Goal: Transaction & Acquisition: Purchase product/service

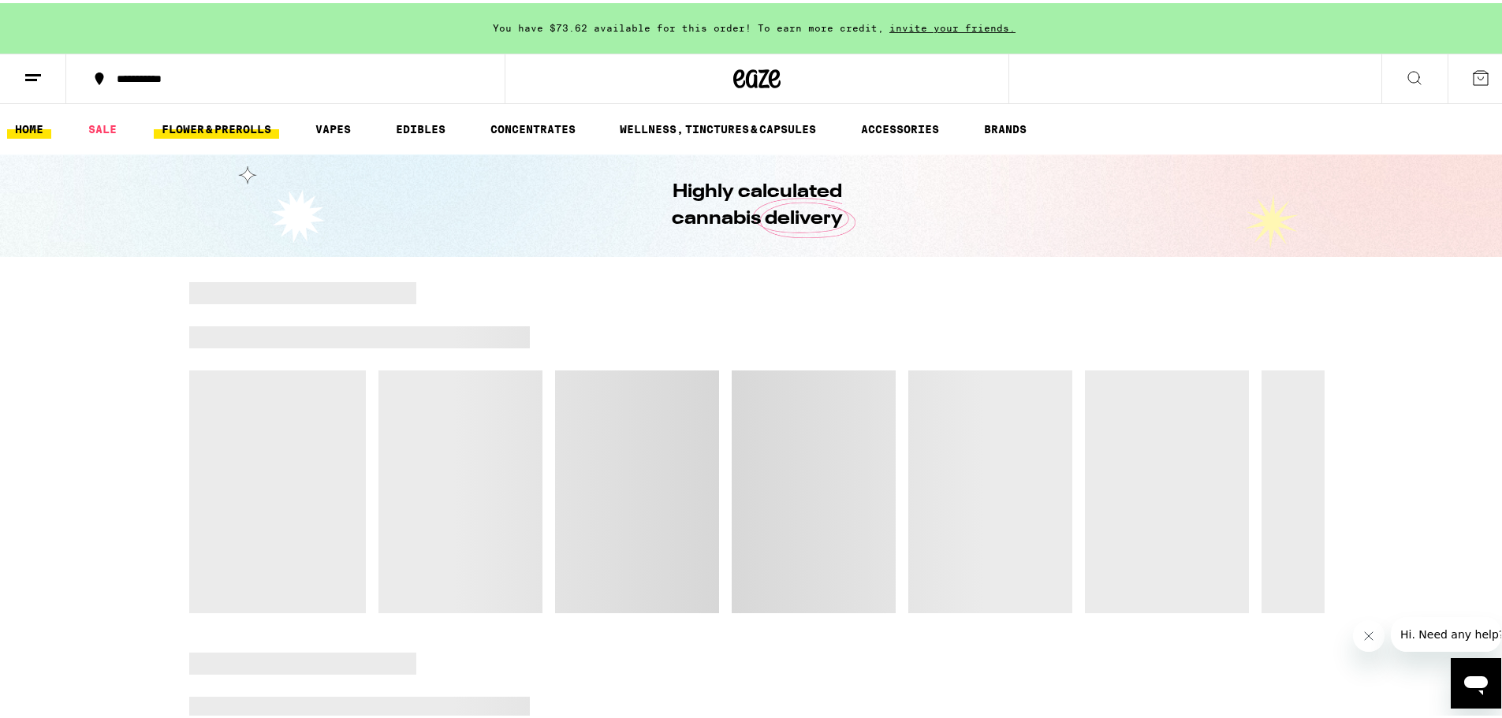
click at [233, 121] on link "FLOWER & PREROLLS" at bounding box center [216, 126] width 125 height 19
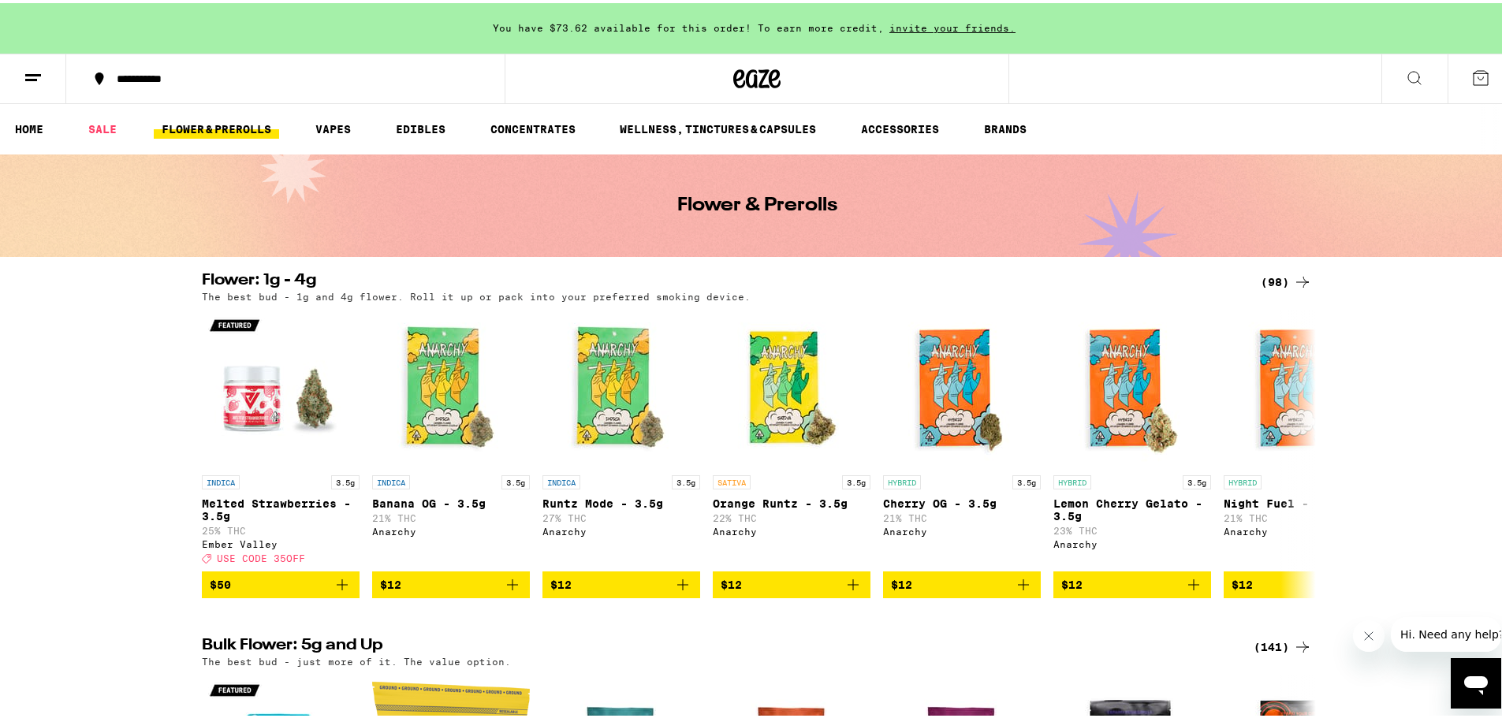
click at [1293, 276] on icon at bounding box center [1302, 279] width 19 height 19
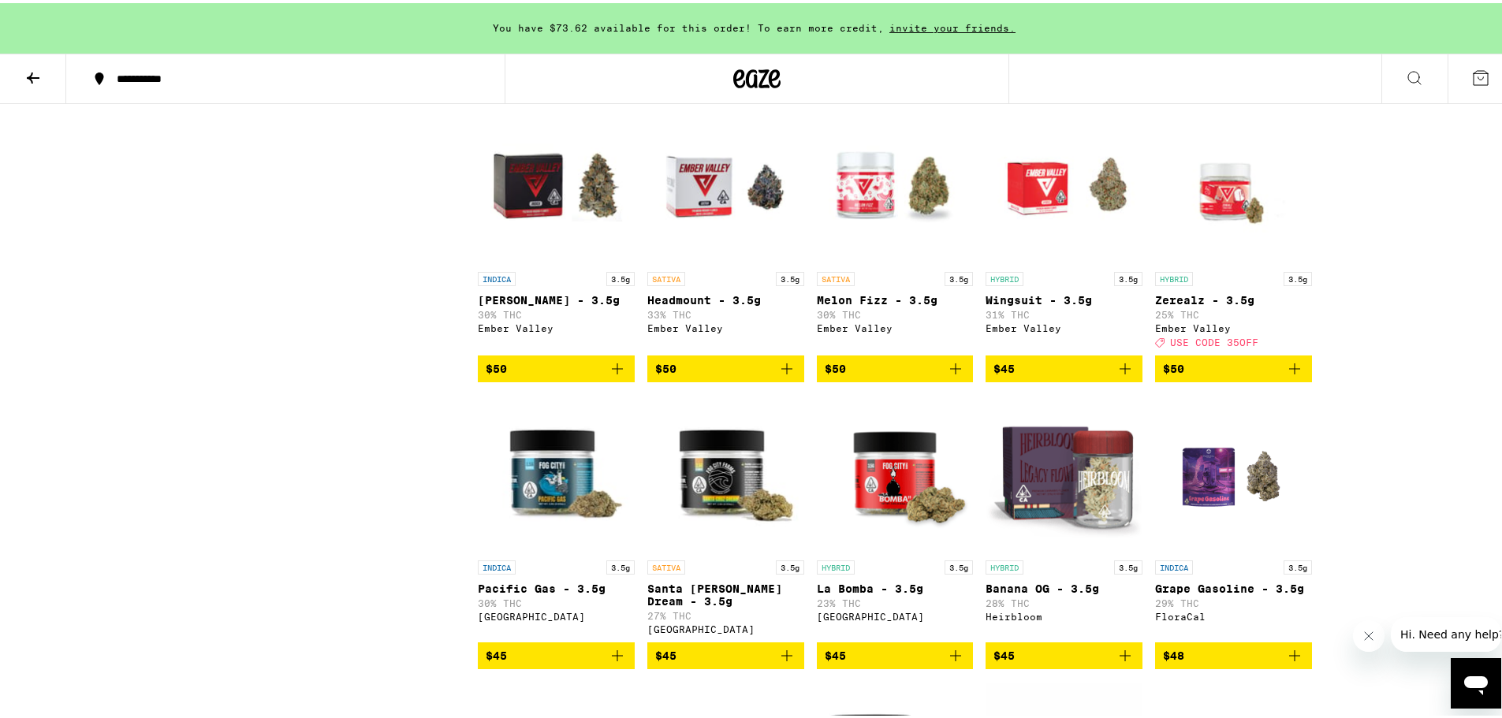
scroll to position [3075, 0]
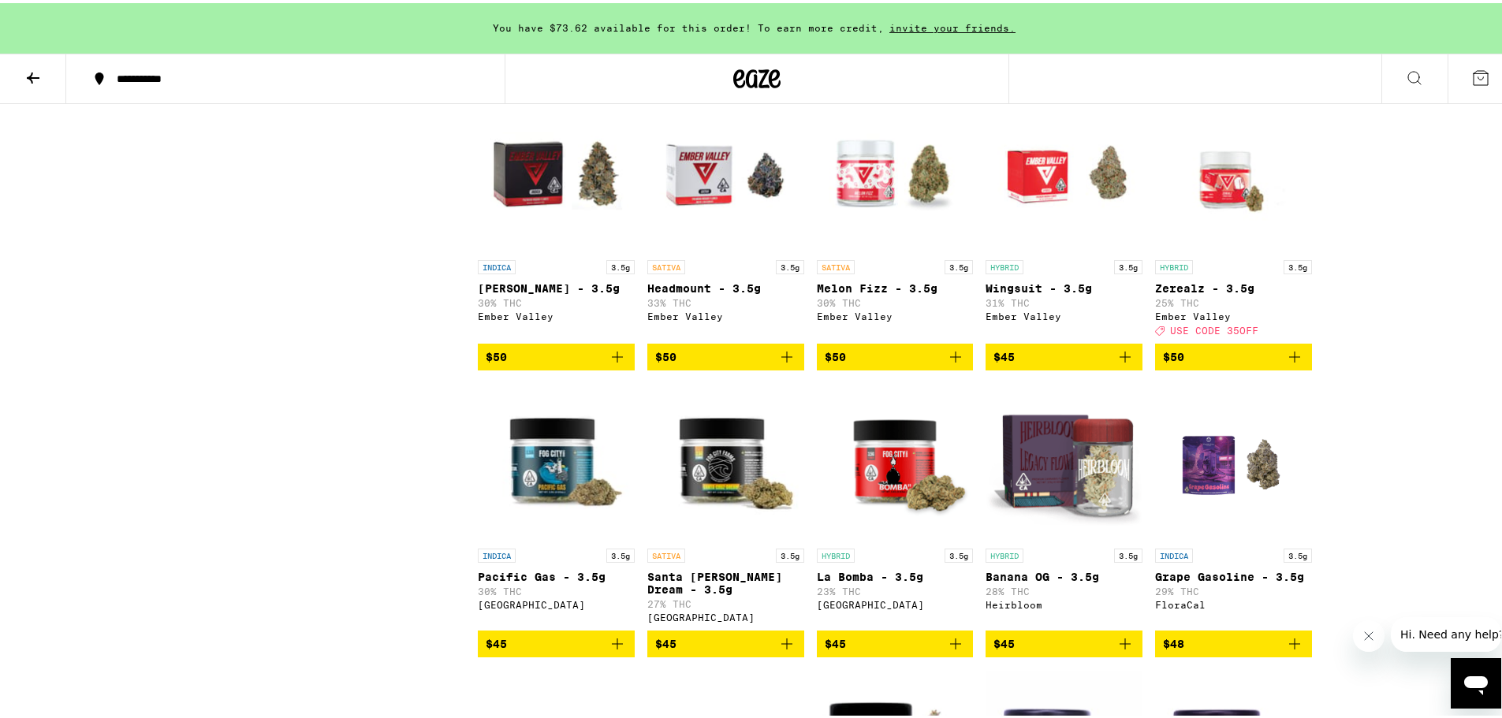
click at [777, 363] on icon "Add to bag" at bounding box center [786, 354] width 19 height 19
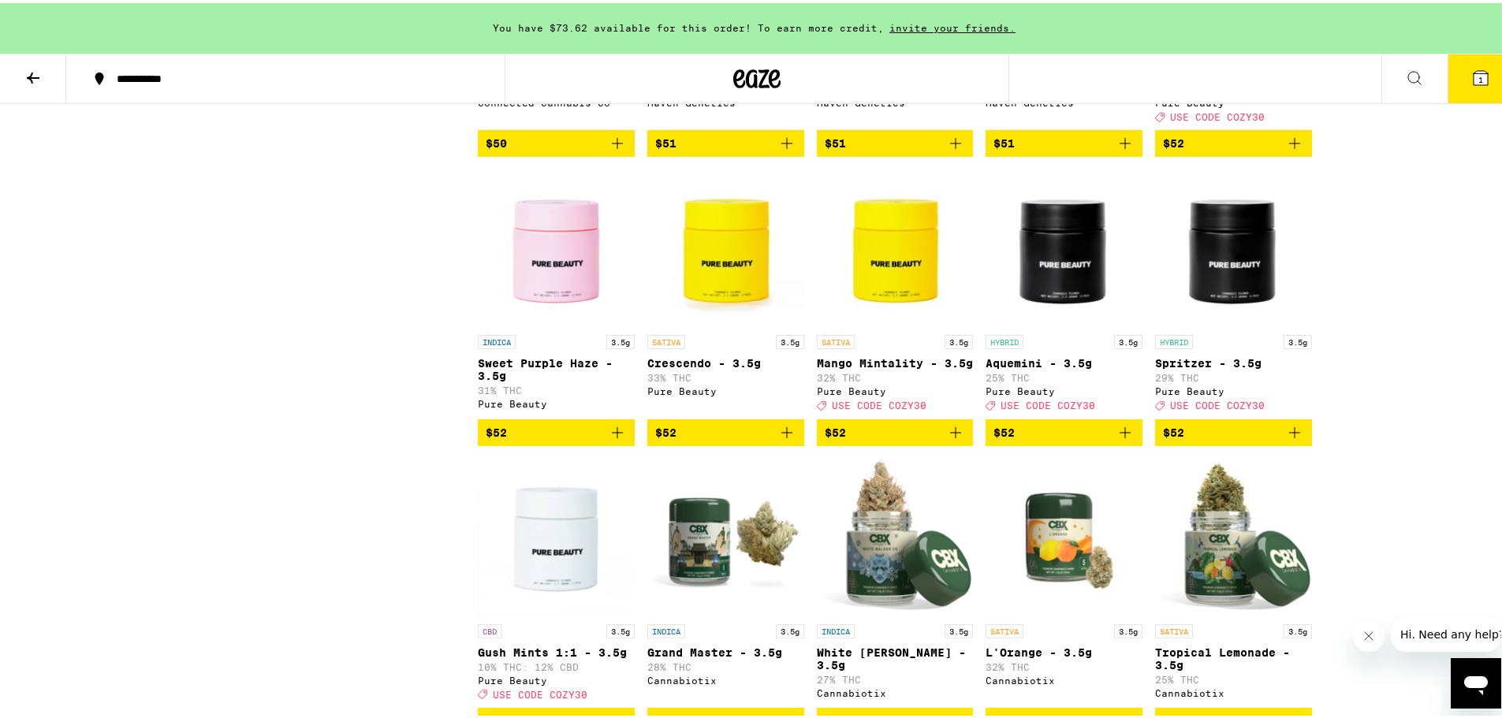
scroll to position [4415, 0]
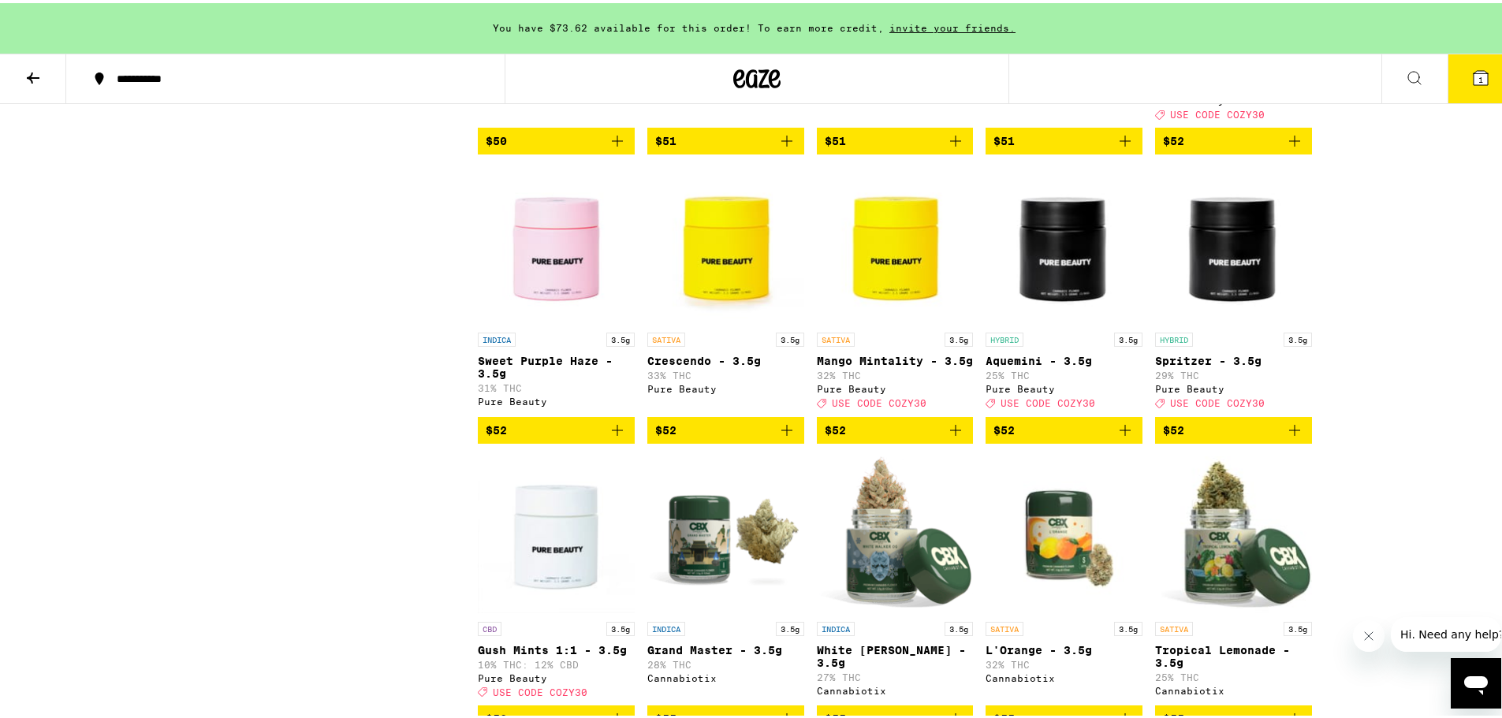
click at [951, 437] on icon "Add to bag" at bounding box center [955, 427] width 19 height 19
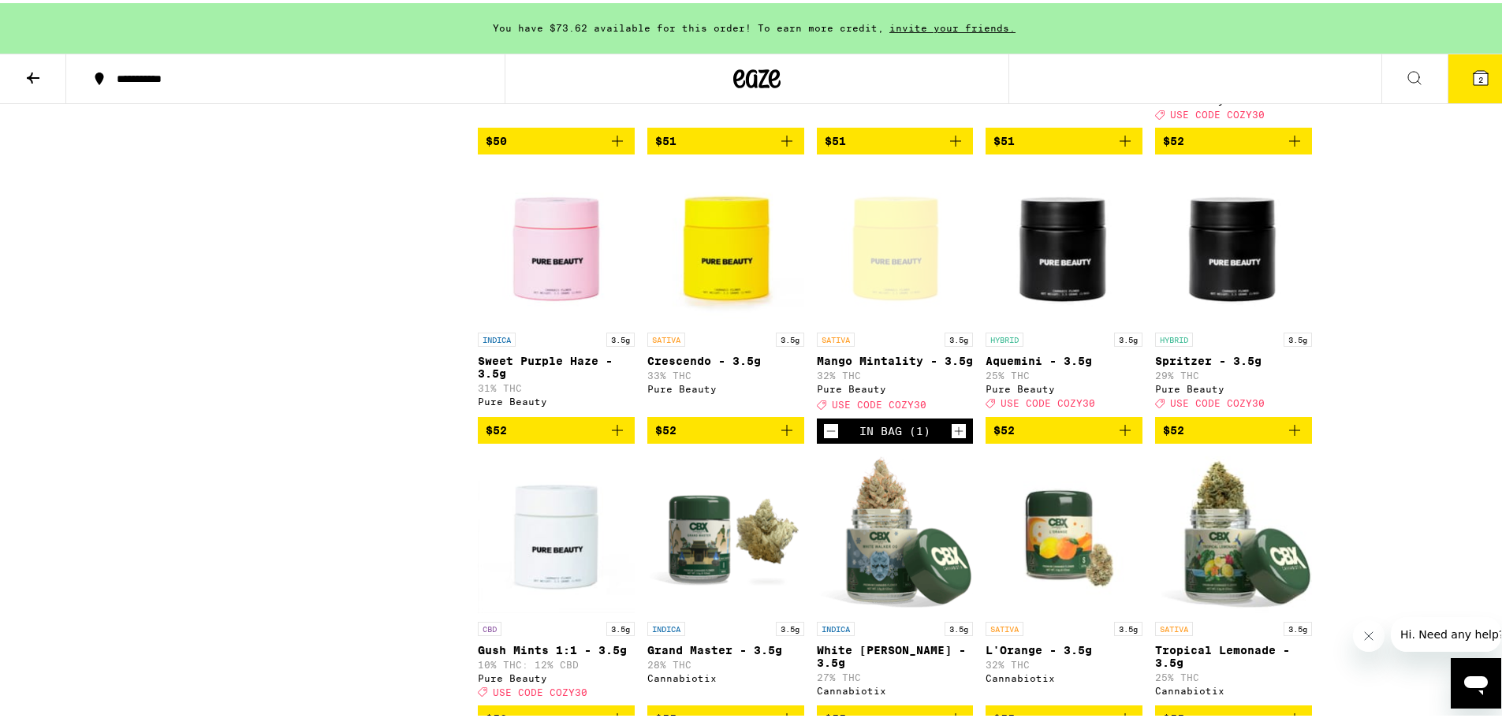
click at [782, 437] on icon "Add to bag" at bounding box center [786, 427] width 19 height 19
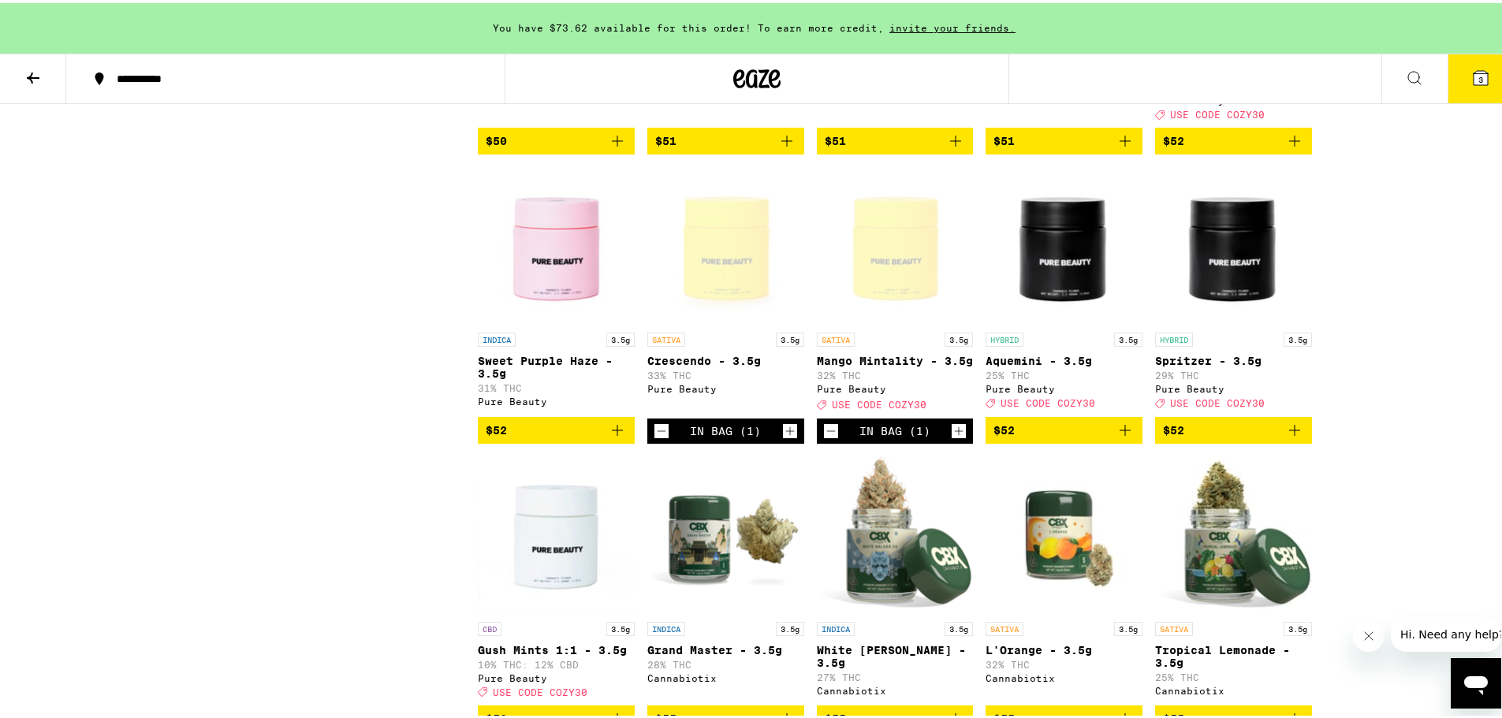
click at [39, 76] on icon at bounding box center [33, 74] width 19 height 19
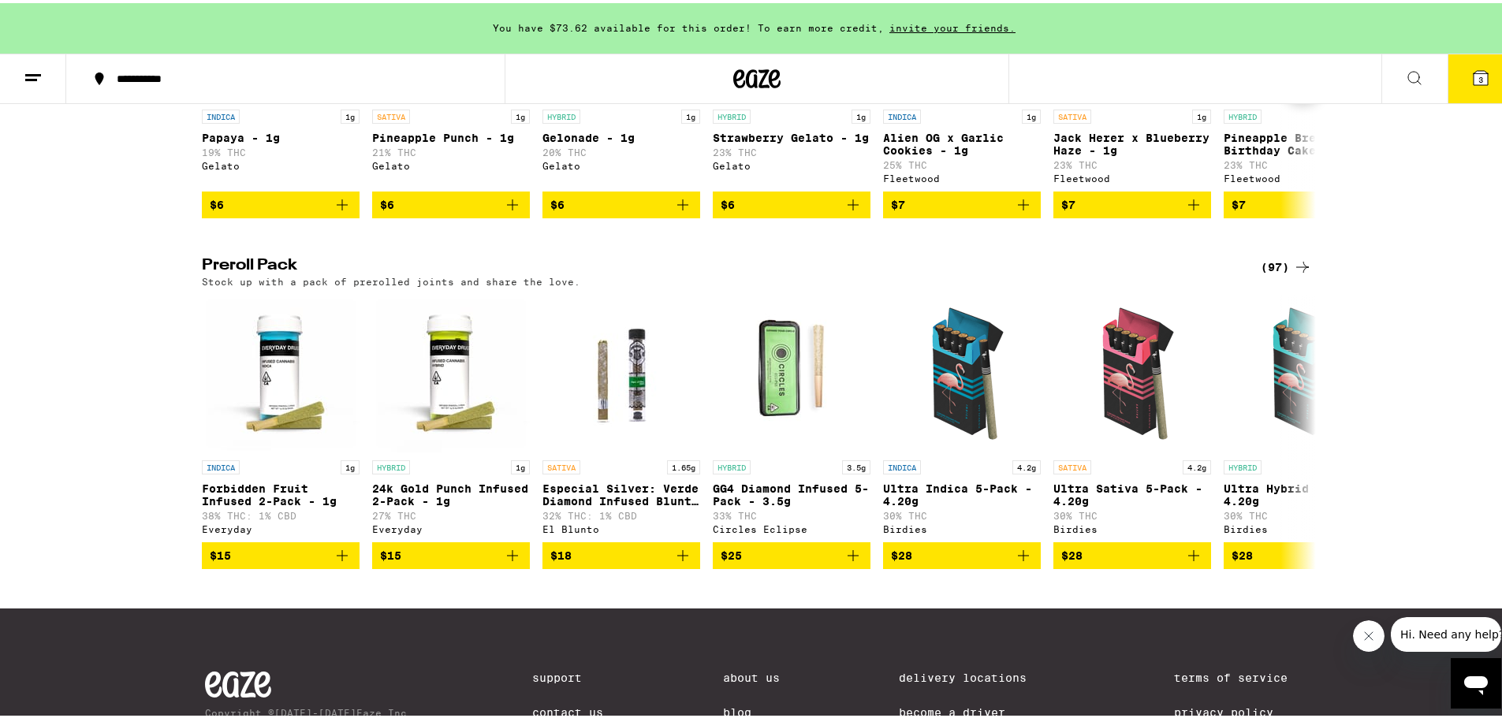
scroll to position [1183, 0]
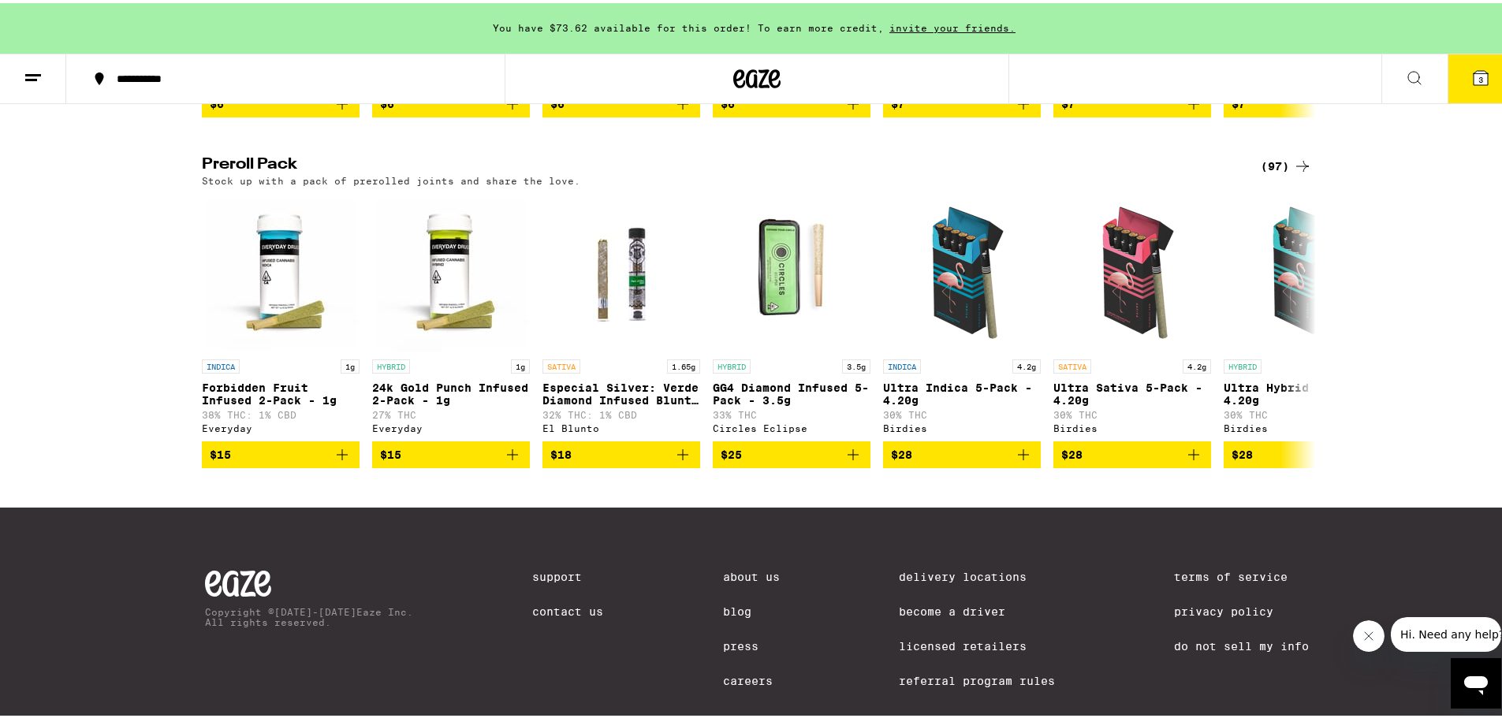
click at [1280, 173] on div "(97)" at bounding box center [1286, 163] width 51 height 19
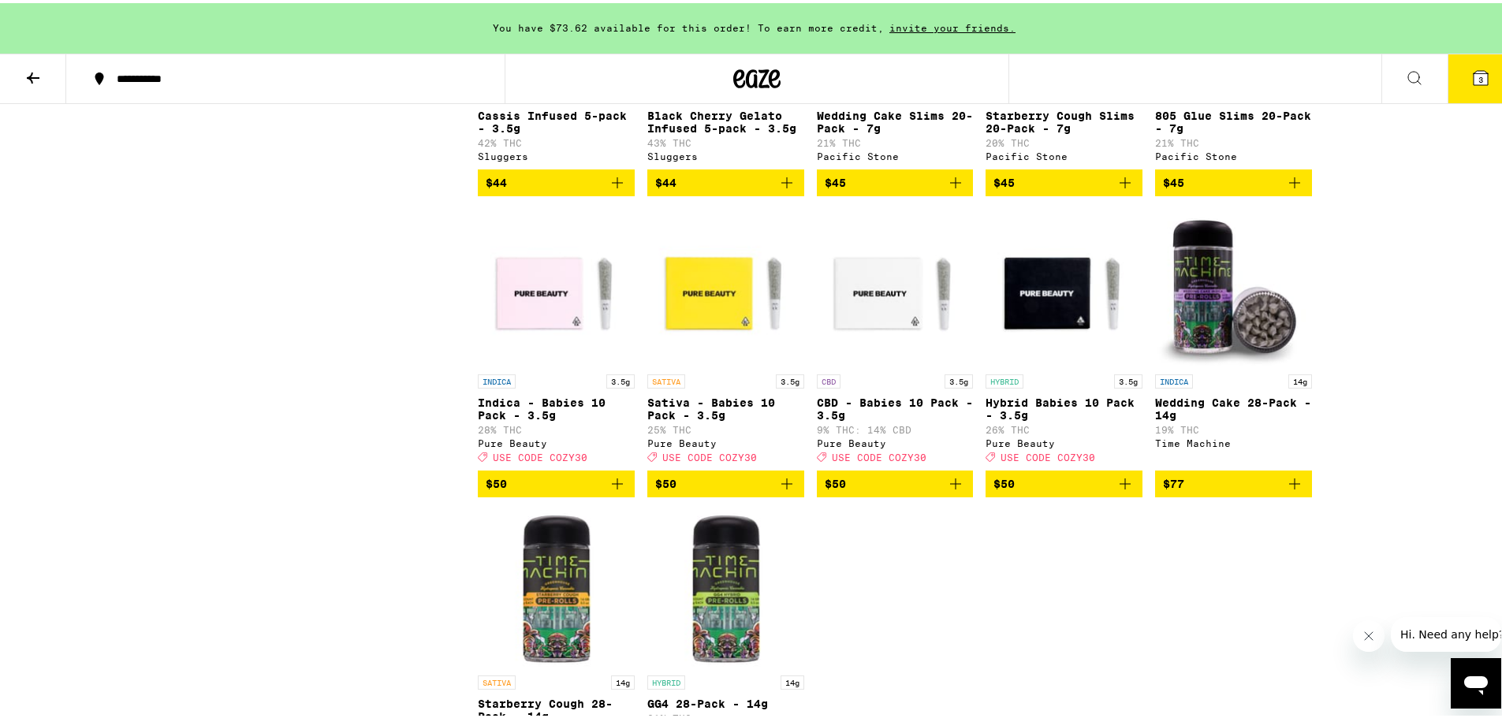
scroll to position [5361, 0]
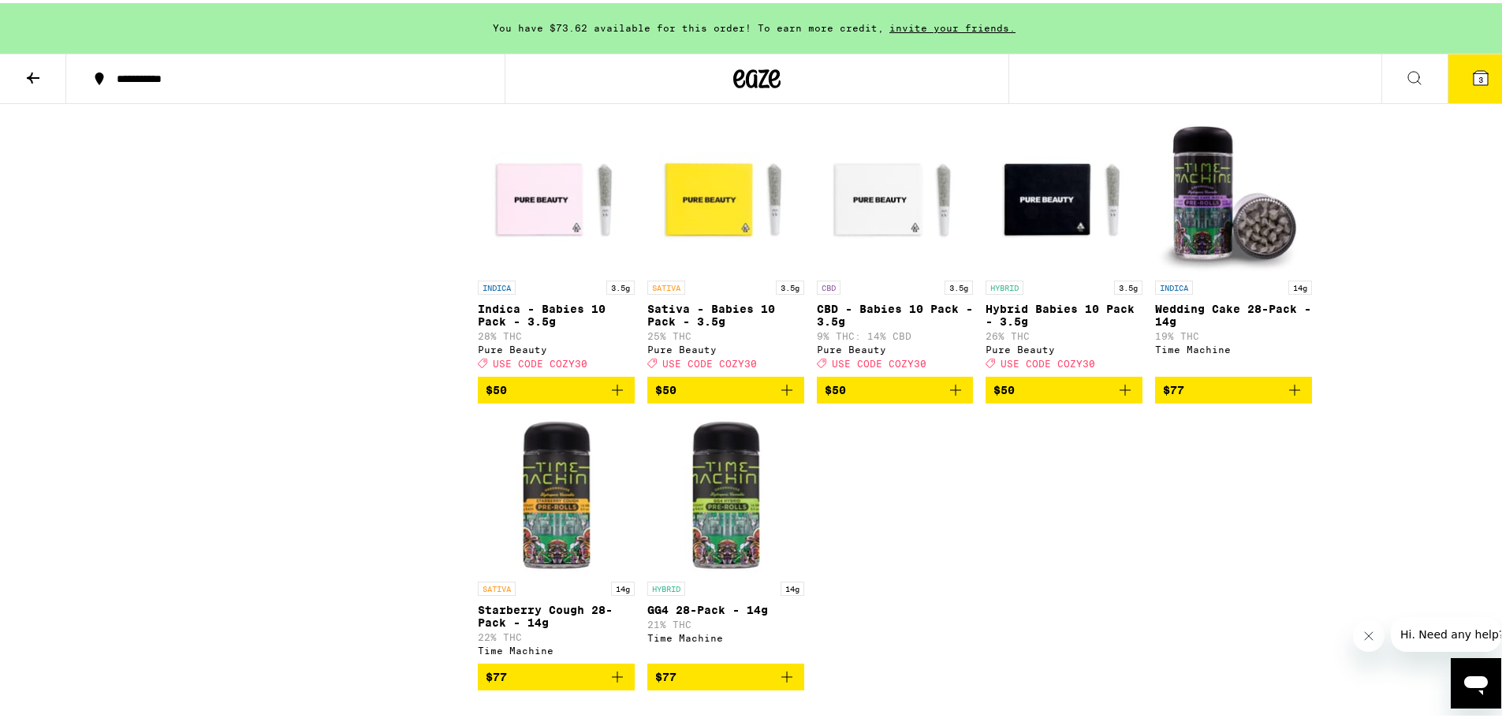
click at [783, 397] on icon "Add to bag" at bounding box center [786, 387] width 19 height 19
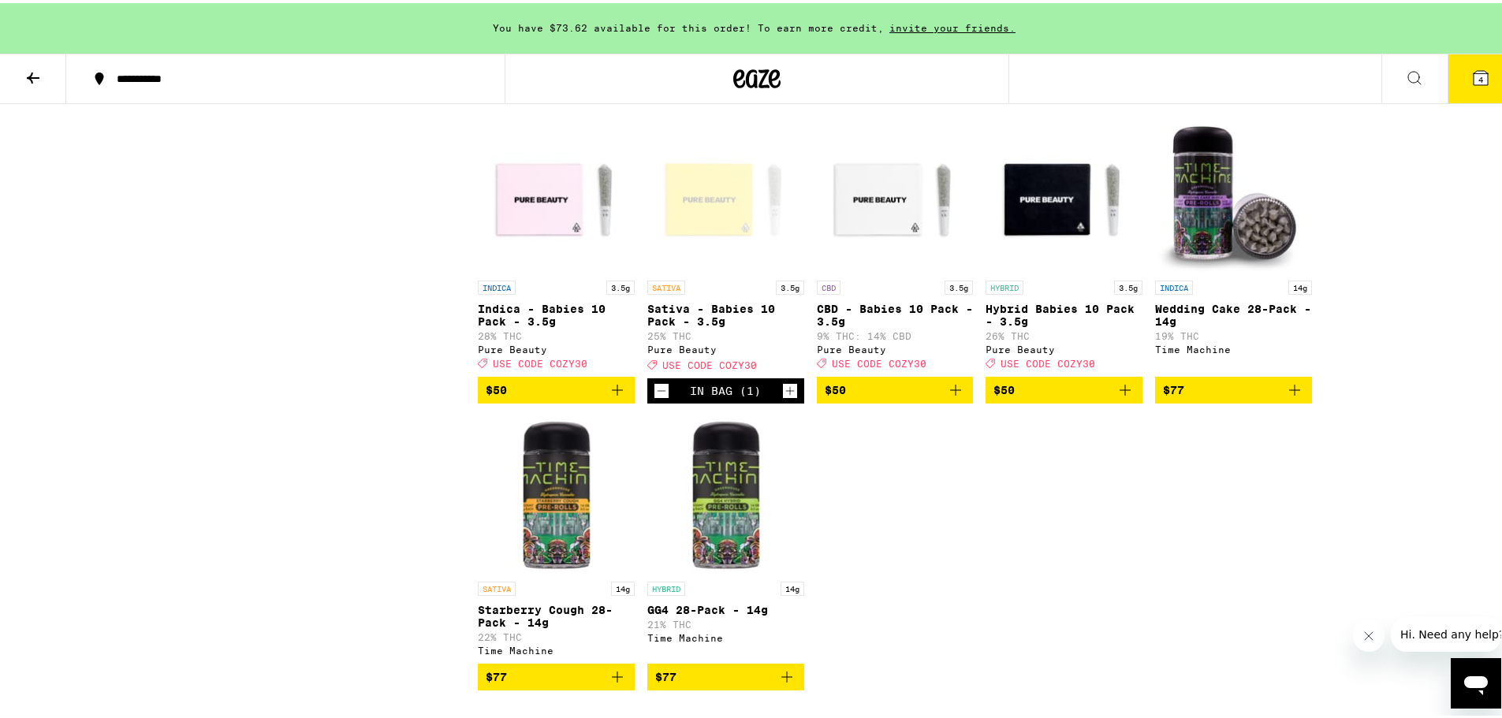
click at [783, 397] on icon "Increment" at bounding box center [790, 387] width 14 height 19
click at [1119, 393] on icon "Add to bag" at bounding box center [1124, 387] width 11 height 11
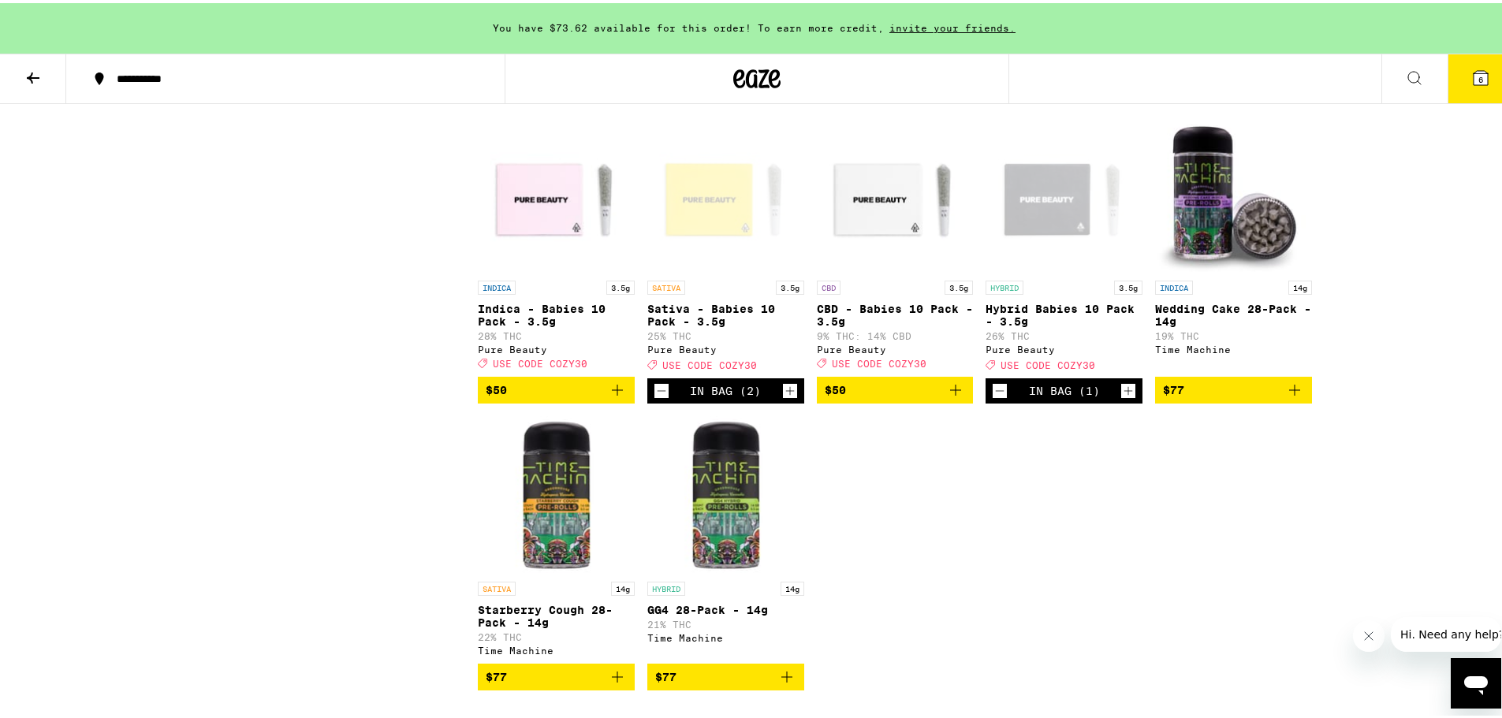
click at [1473, 76] on icon at bounding box center [1480, 75] width 14 height 14
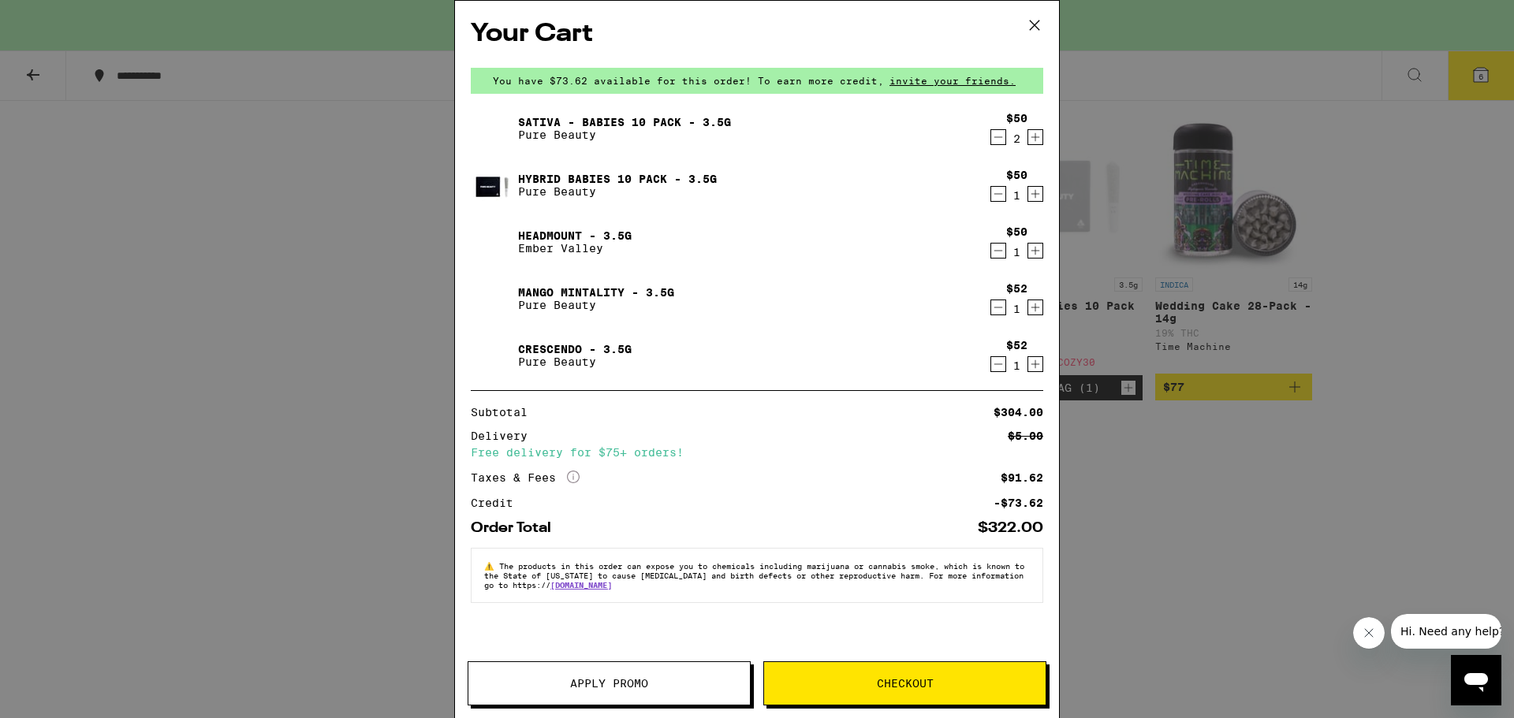
click at [606, 682] on span "Apply Promo" at bounding box center [609, 683] width 78 height 11
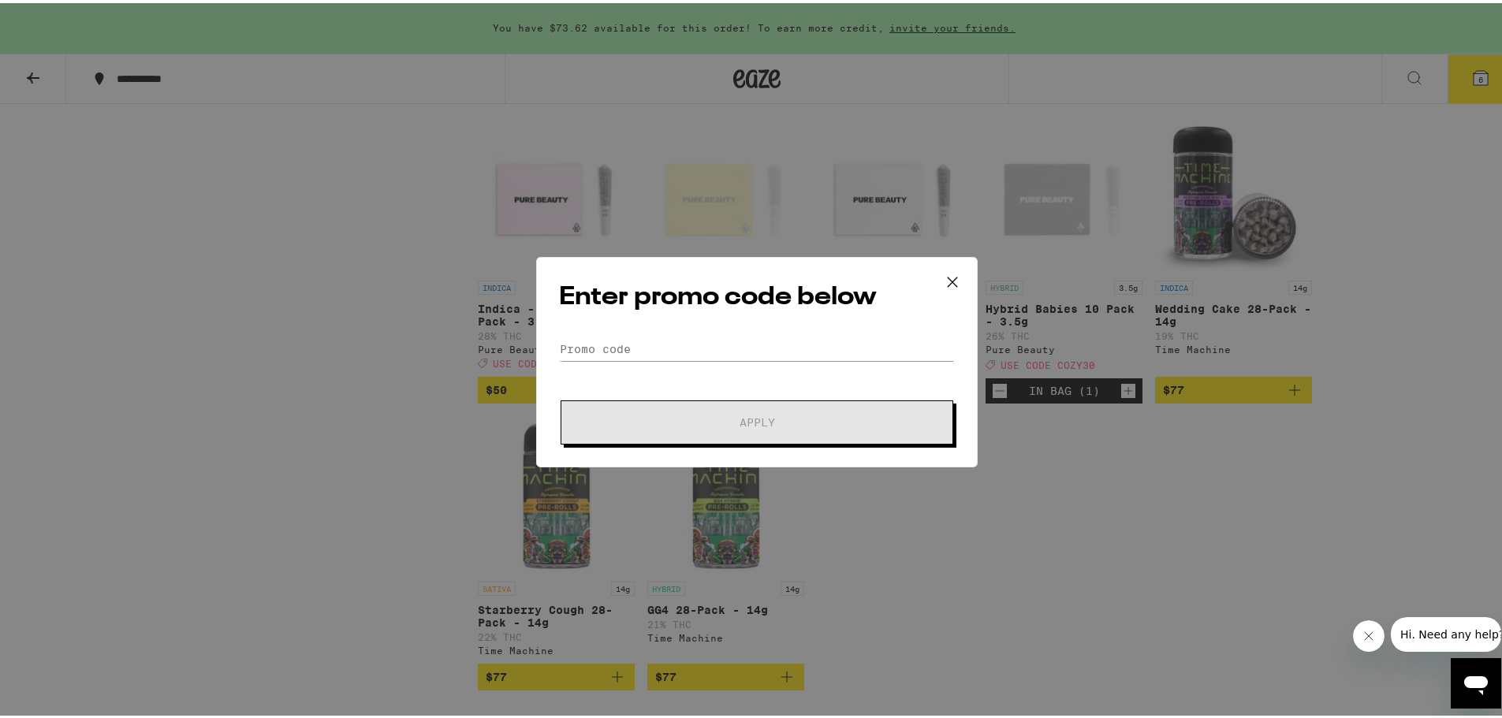
click at [695, 327] on div "Enter promo code below Promo Code Apply" at bounding box center [756, 359] width 441 height 210
click at [690, 340] on input "Promo Code" at bounding box center [757, 346] width 396 height 24
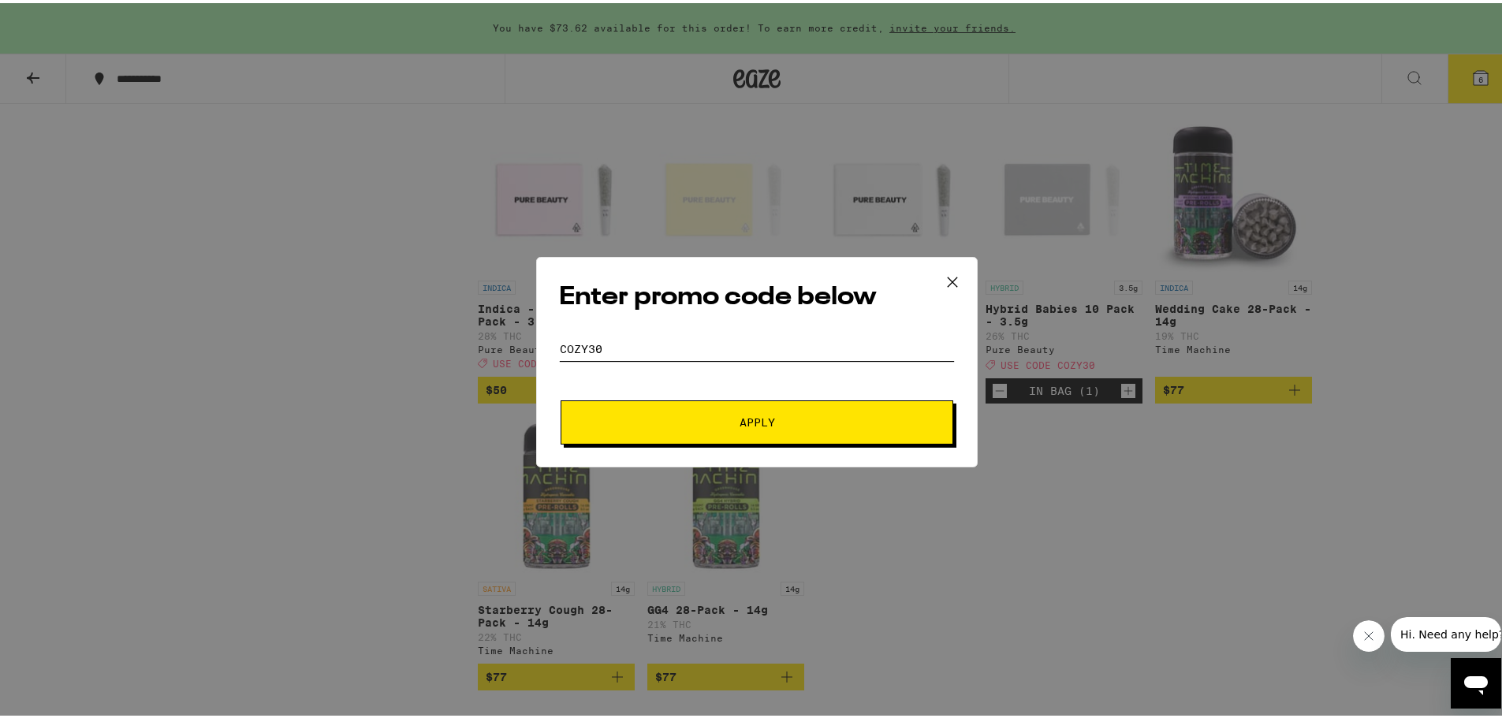
type input "cozy30"
click at [770, 435] on button "Apply" at bounding box center [757, 419] width 393 height 44
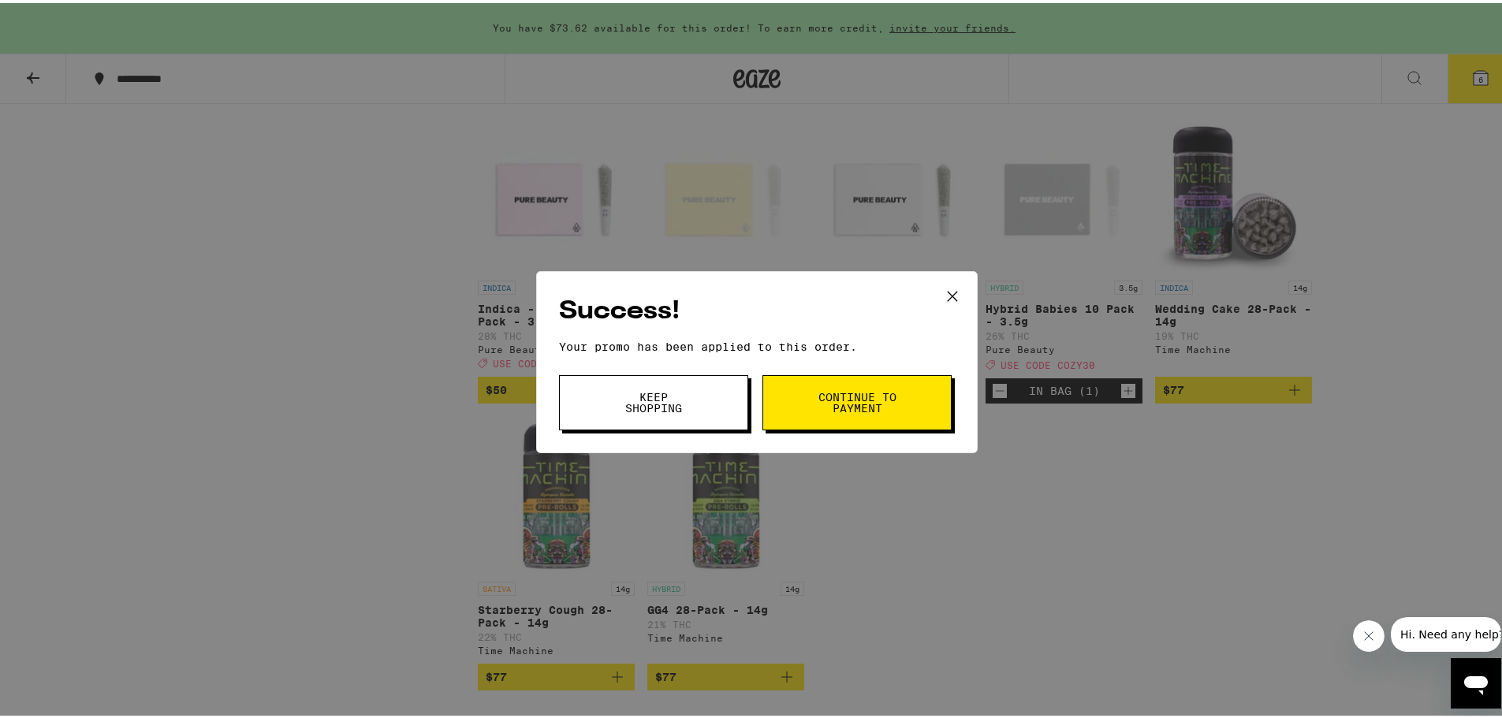
click at [849, 410] on span "Continue to payment" at bounding box center [857, 400] width 80 height 22
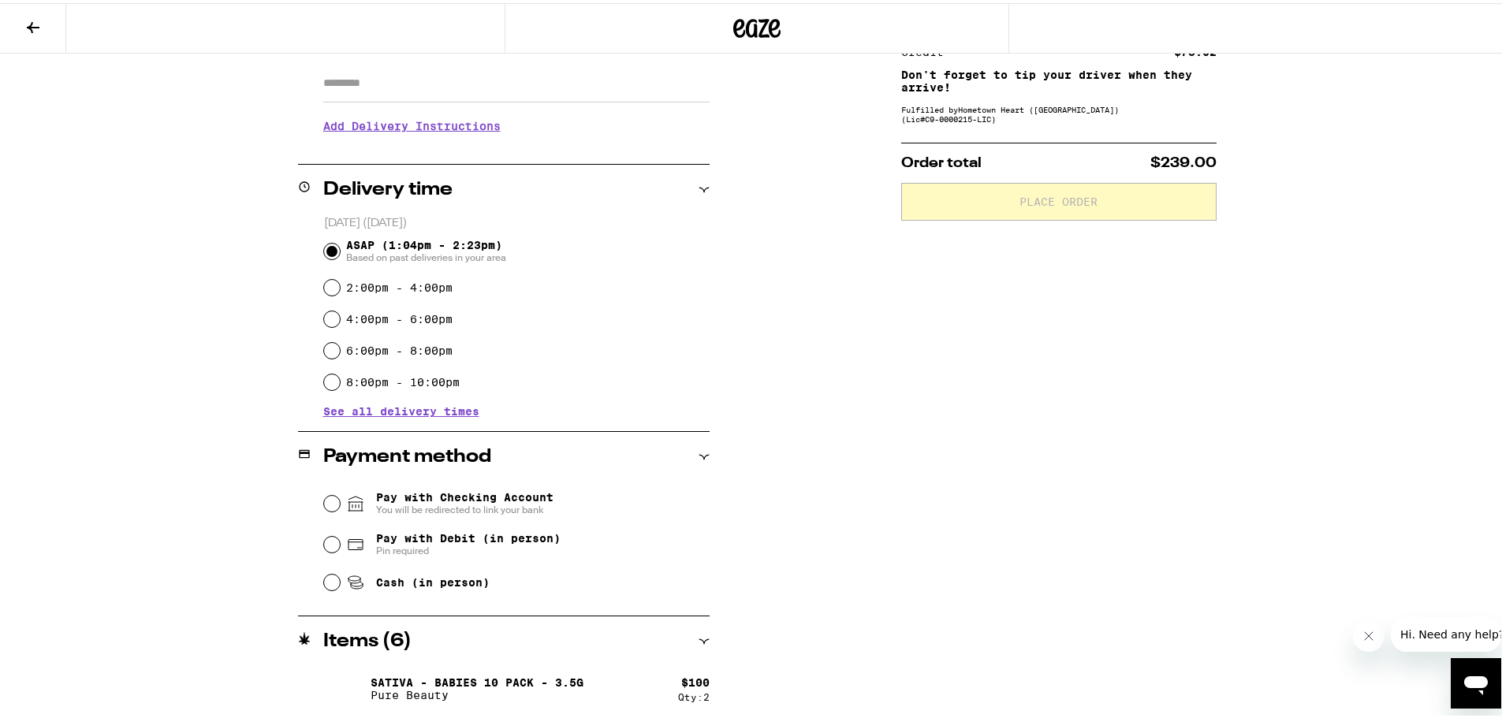
scroll to position [315, 0]
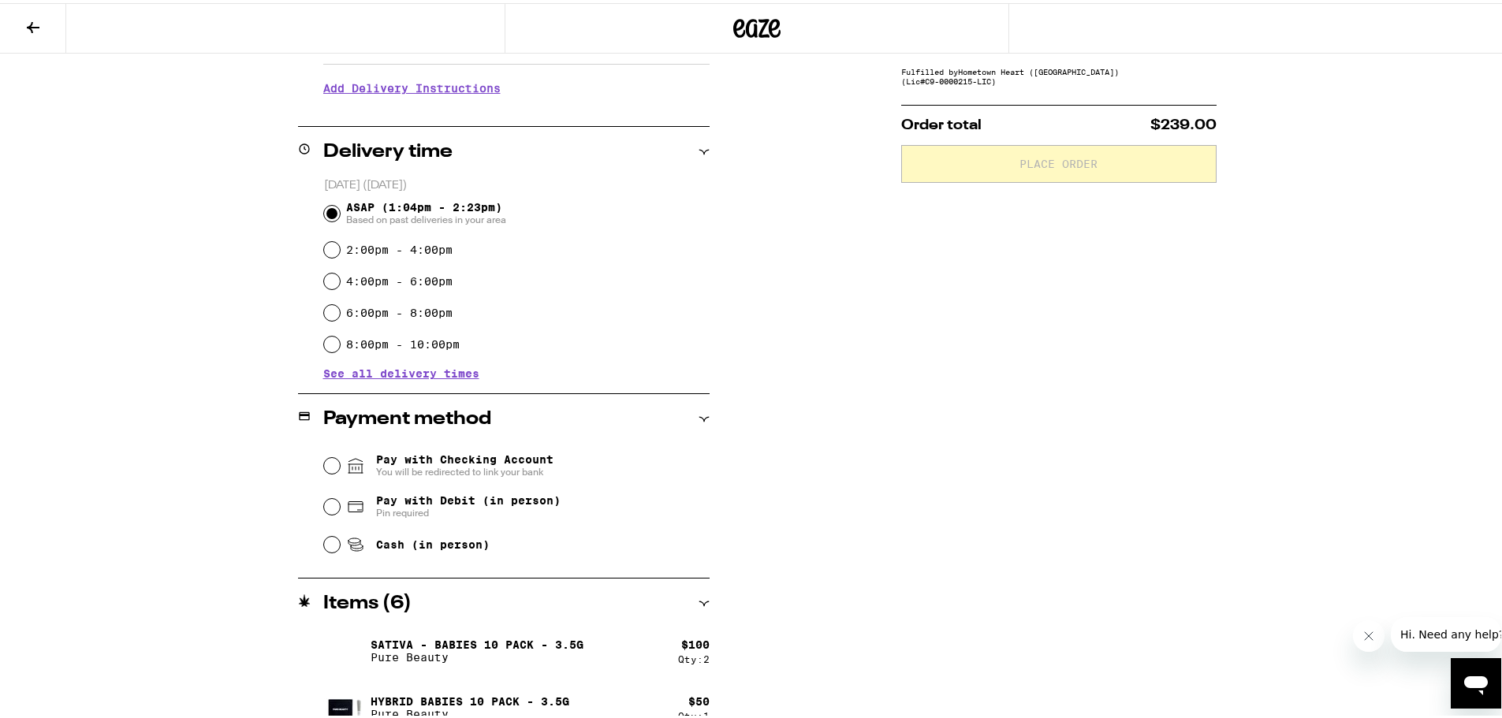
click at [441, 500] on span "Pay with Debit (in person)" at bounding box center [468, 497] width 184 height 13
click at [340, 500] on input "Pay with Debit (in person) Pin required" at bounding box center [332, 504] width 16 height 16
radio input "true"
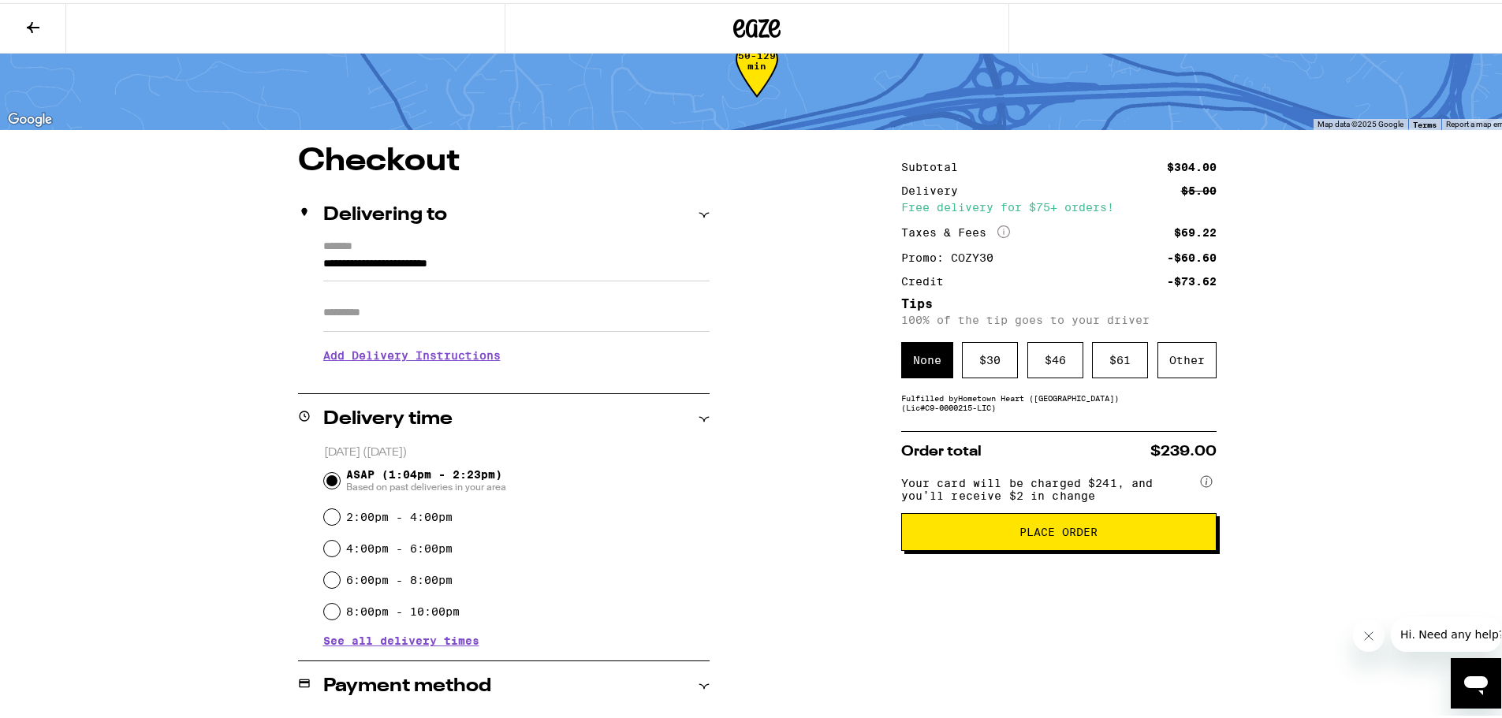
scroll to position [0, 0]
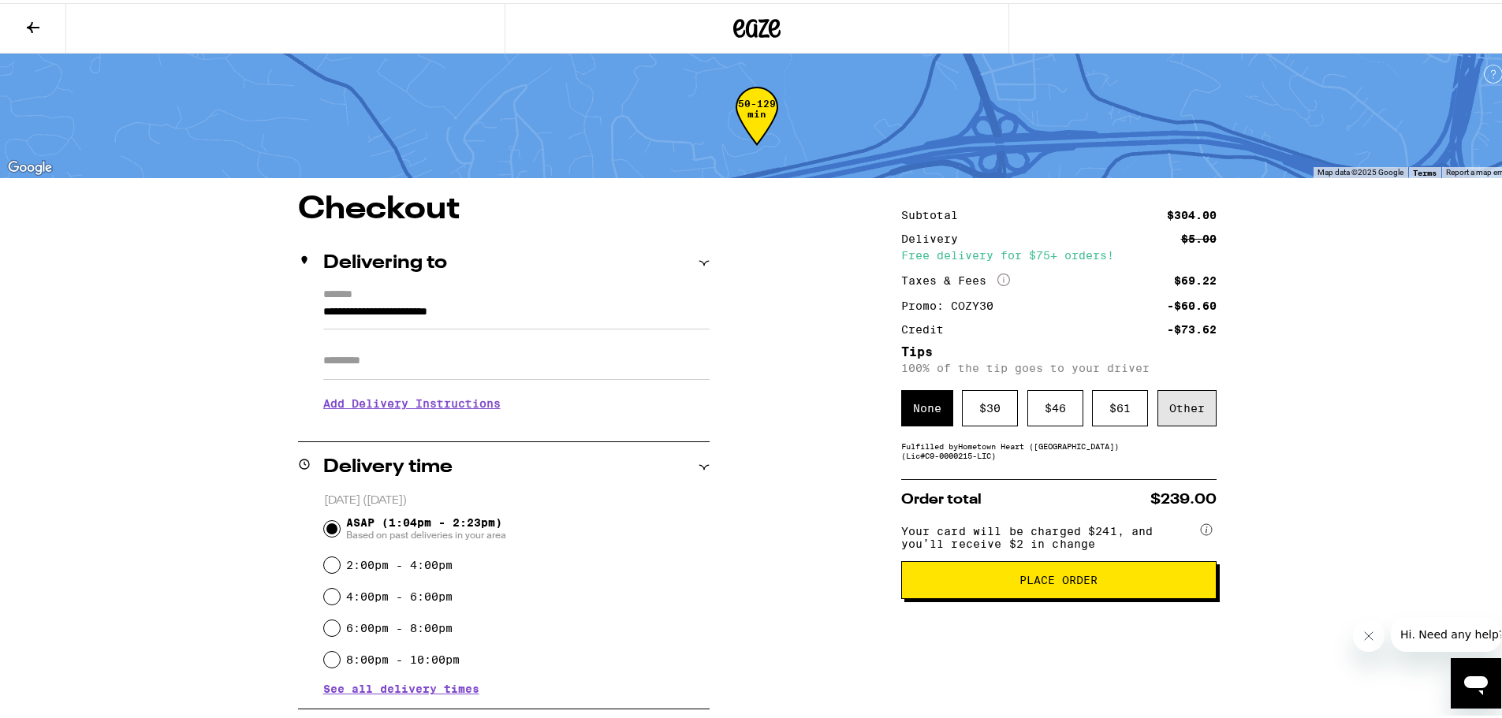
click at [1193, 408] on div "Other" at bounding box center [1186, 405] width 59 height 36
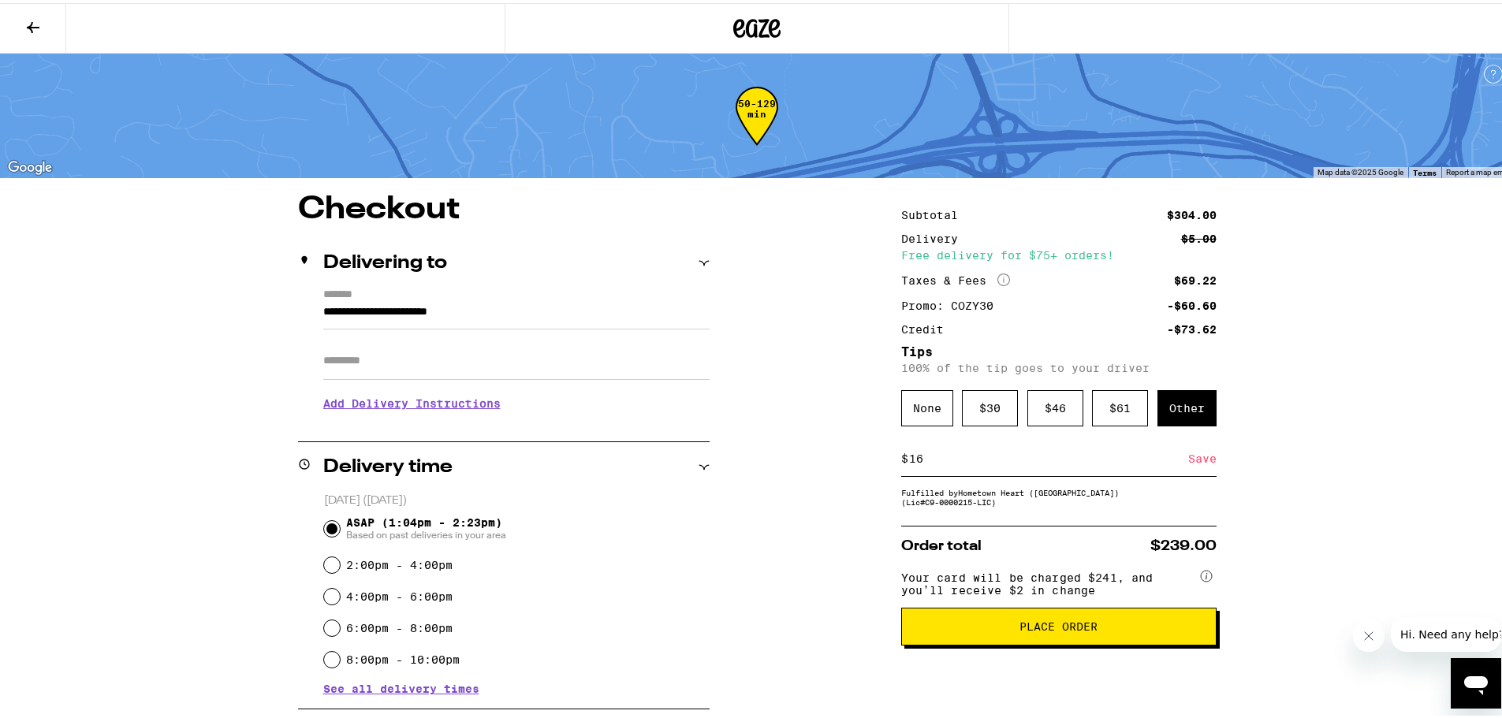
type input "16"
click at [1201, 457] on div "Save" at bounding box center [1202, 455] width 28 height 35
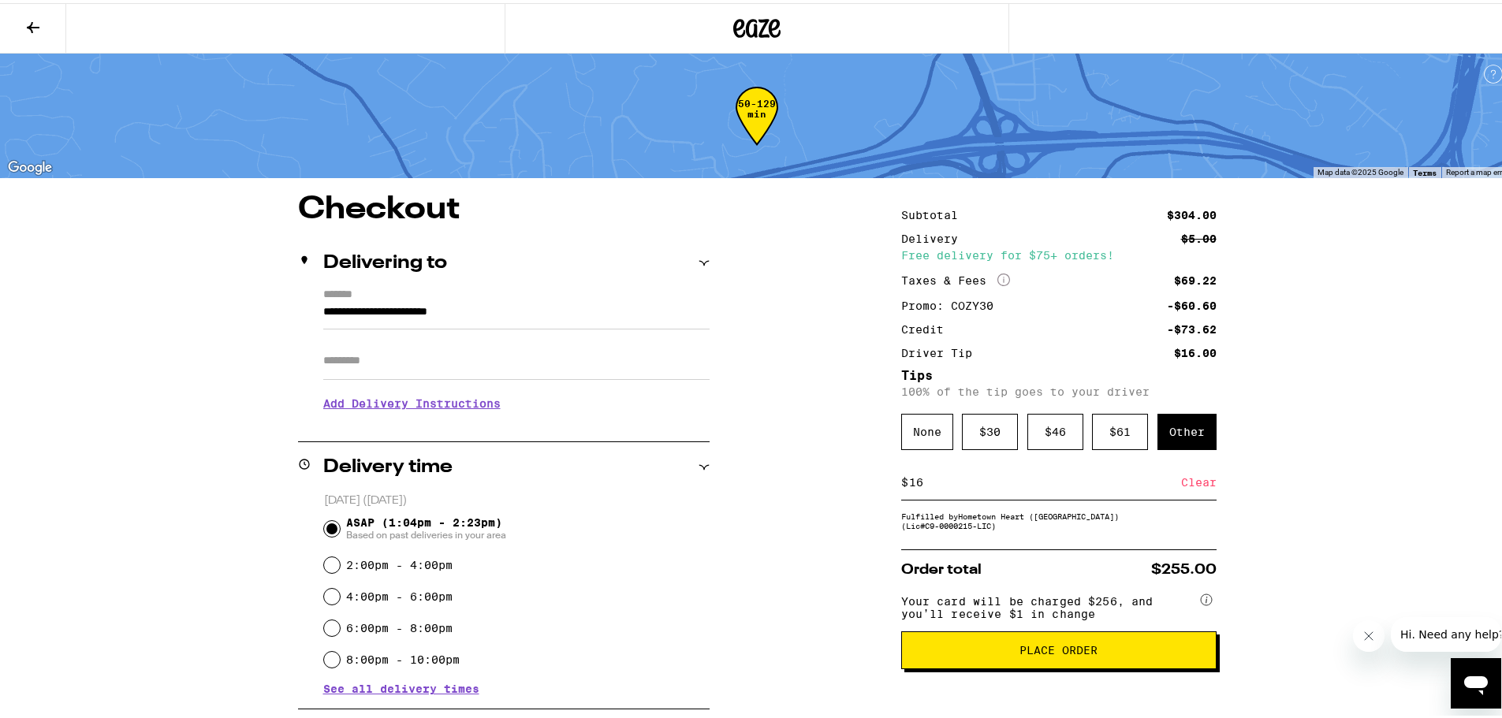
click at [1032, 653] on span "Place Order" at bounding box center [1058, 647] width 78 height 11
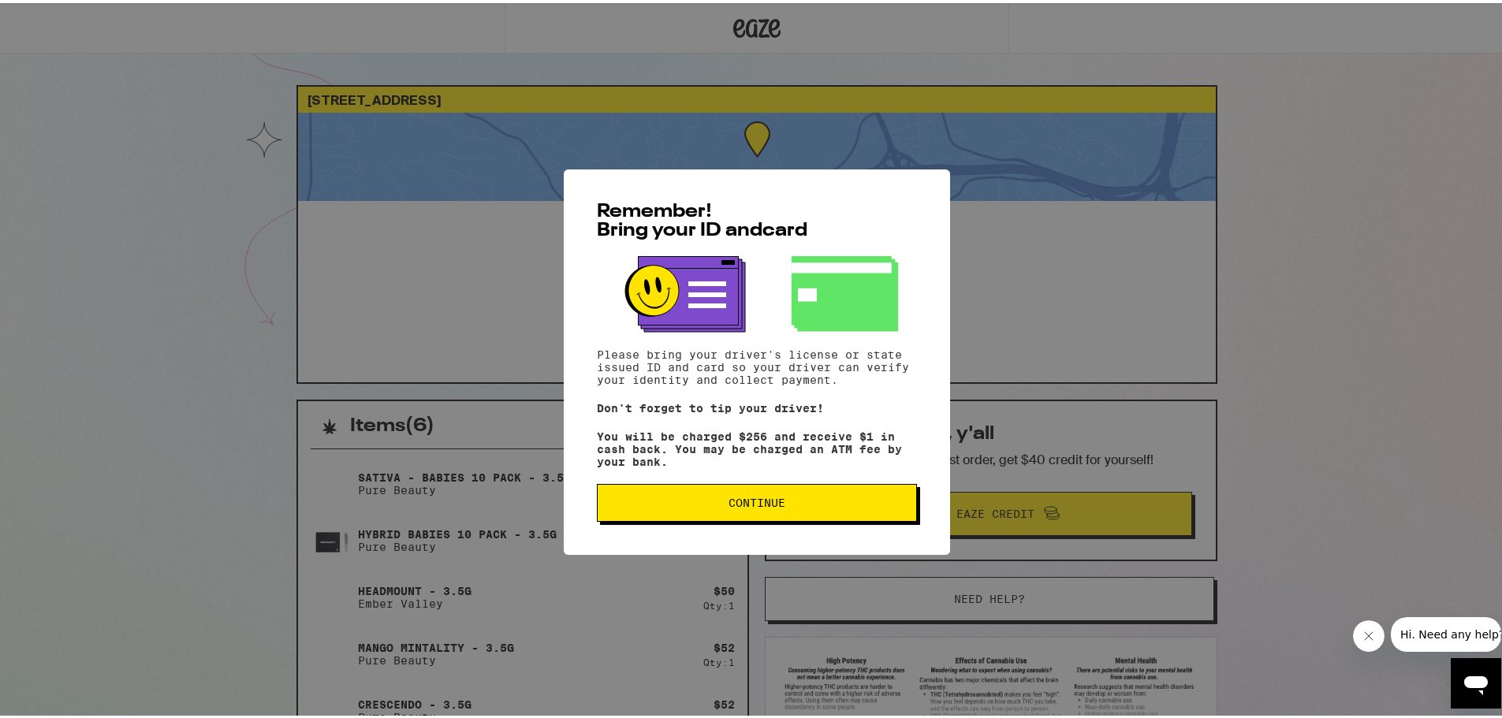
click at [808, 505] on span "Continue" at bounding box center [756, 499] width 293 height 11
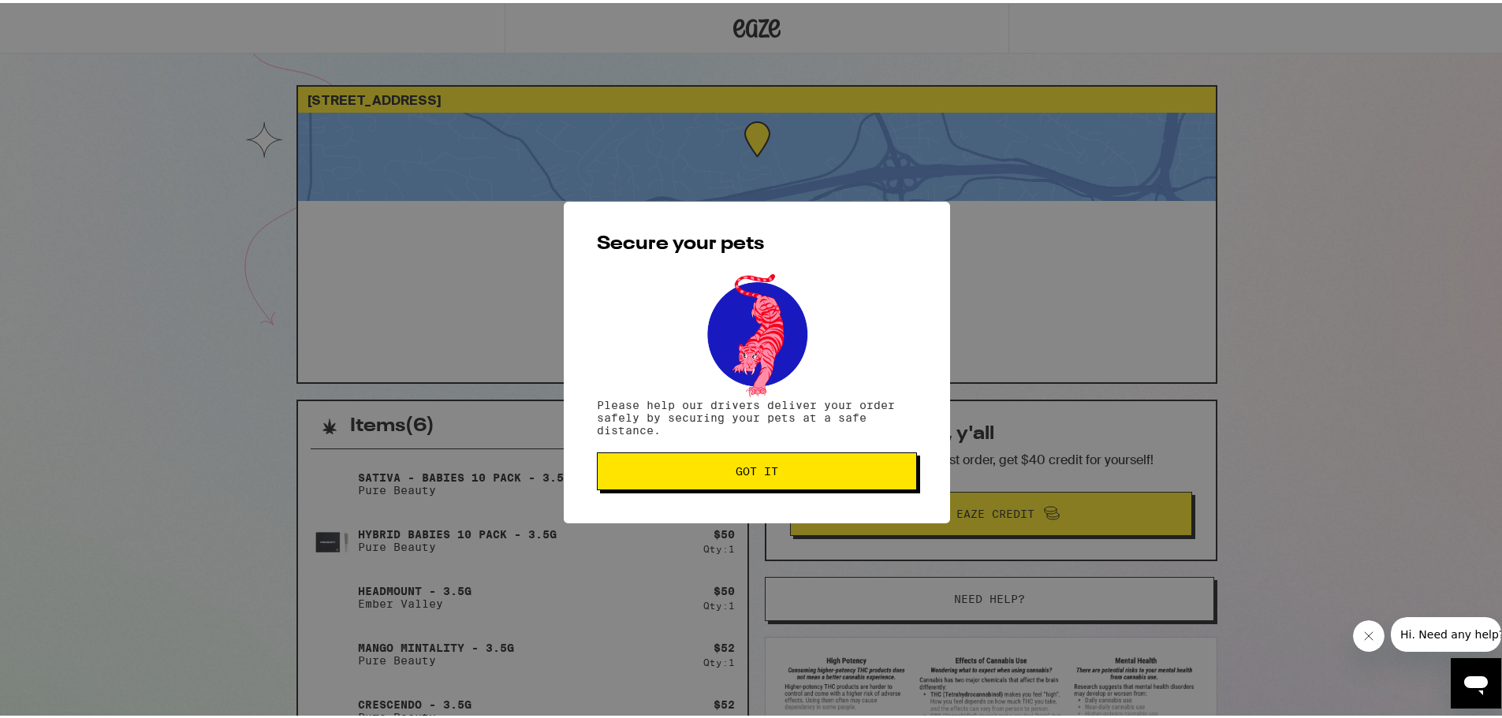
click at [808, 472] on span "Got it" at bounding box center [756, 468] width 293 height 11
